Goal: Task Accomplishment & Management: Complete application form

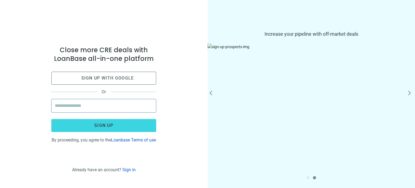
click at [106, 104] on input "email" at bounding box center [104, 105] width 98 height 13
type input "**********"
click at [51, 119] on button "Sign up" at bounding box center [103, 125] width 105 height 13
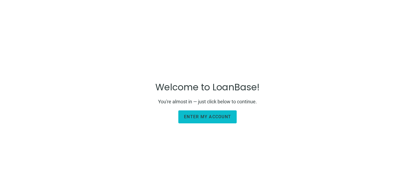
click at [220, 119] on button "Enter my account" at bounding box center [207, 116] width 58 height 13
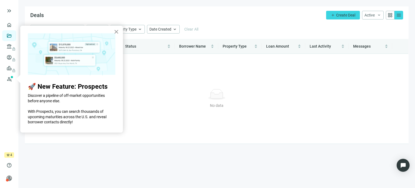
click at [116, 30] on button "×" at bounding box center [116, 31] width 5 height 9
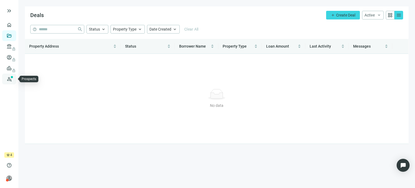
click at [14, 78] on link "Prospects New" at bounding box center [22, 79] width 17 height 11
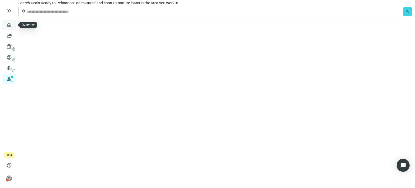
click at [14, 26] on link "Overview" at bounding box center [22, 25] width 16 height 4
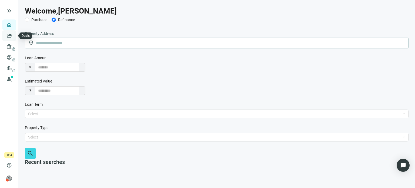
click at [14, 36] on link "Deals" at bounding box center [19, 36] width 10 height 4
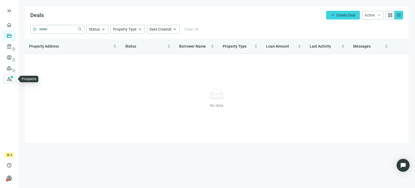
click at [14, 81] on link "Prospects New" at bounding box center [22, 79] width 17 height 11
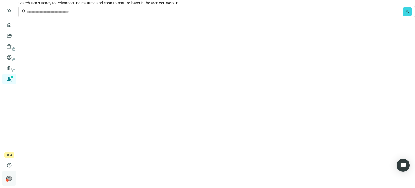
click at [9, 179] on span "person" at bounding box center [8, 177] width 5 height 5
